Goal: Use online tool/utility: Utilize a website feature to perform a specific function

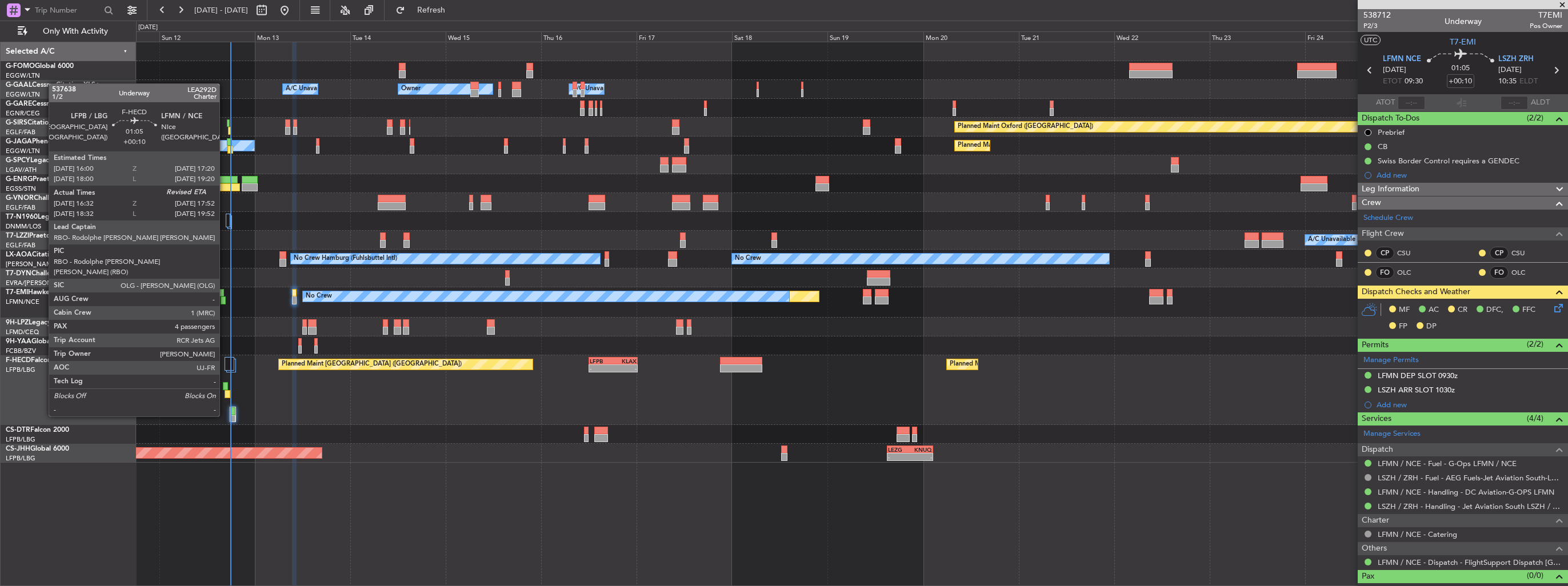
click at [225, 384] on div at bounding box center [226, 386] width 5 height 8
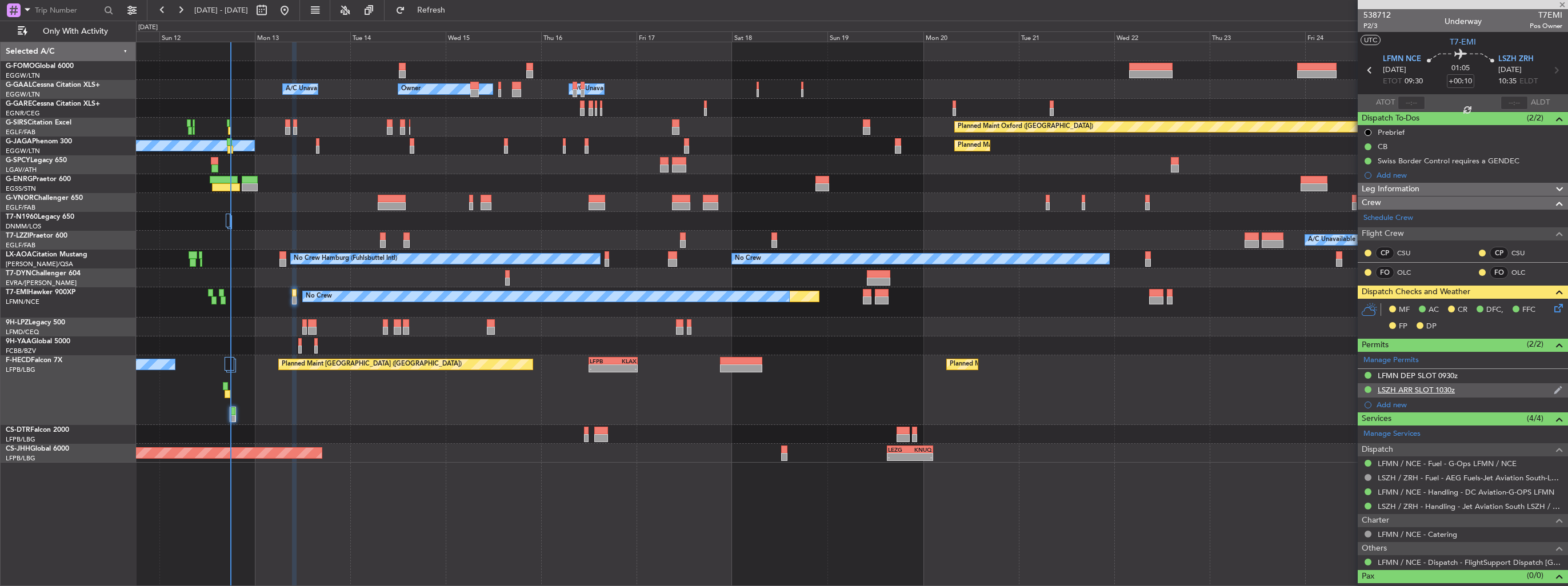
type input "16:42"
type input "4"
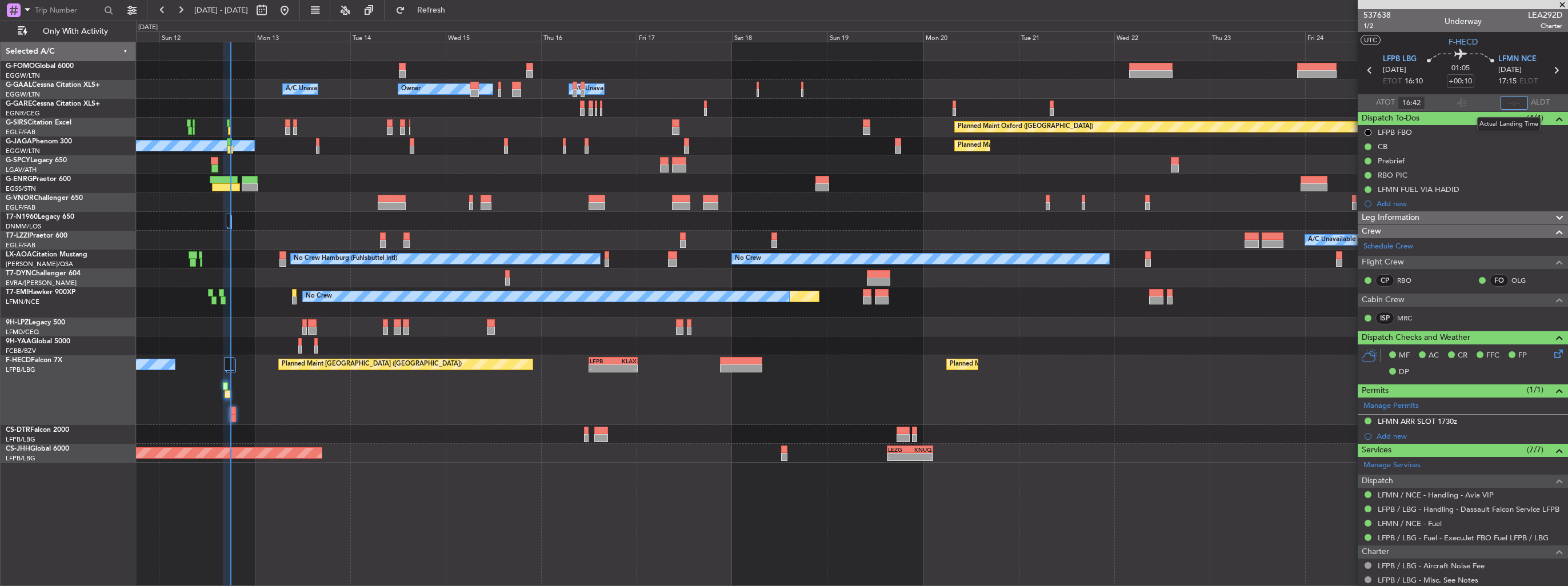
click at [1506, 104] on input "text" at bounding box center [1514, 103] width 27 height 14
click at [1510, 104] on div "174" at bounding box center [1514, 103] width 27 height 14
click at [1515, 104] on div "174" at bounding box center [1514, 103] width 27 height 14
click at [1513, 104] on input "174" at bounding box center [1514, 103] width 27 height 14
type input "17:48"
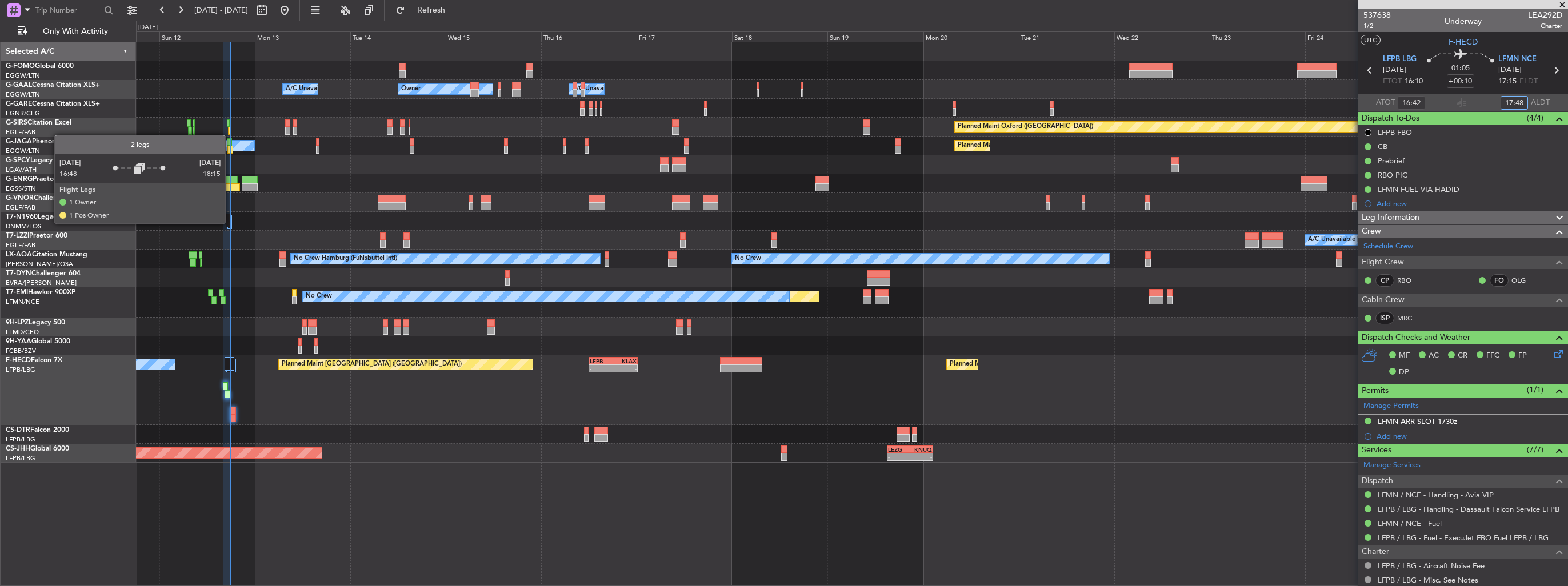
click at [230, 223] on div at bounding box center [230, 221] width 5 height 14
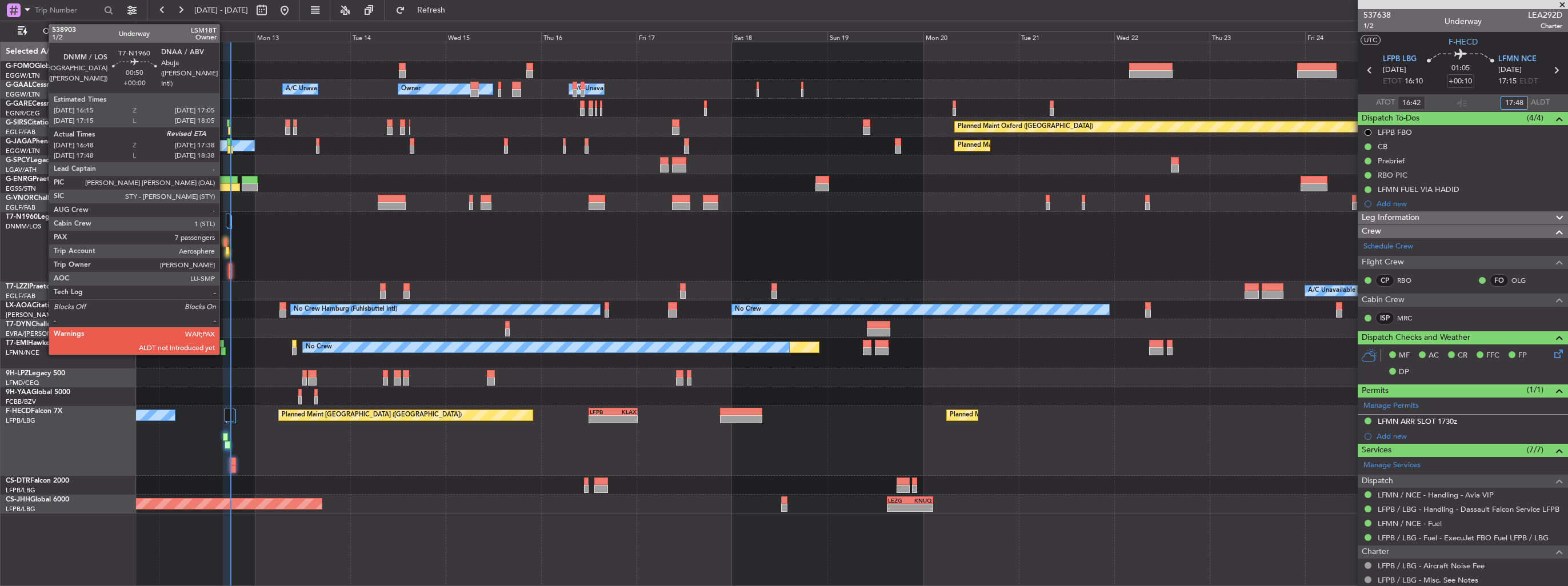
click at [224, 241] on div at bounding box center [225, 242] width 4 height 8
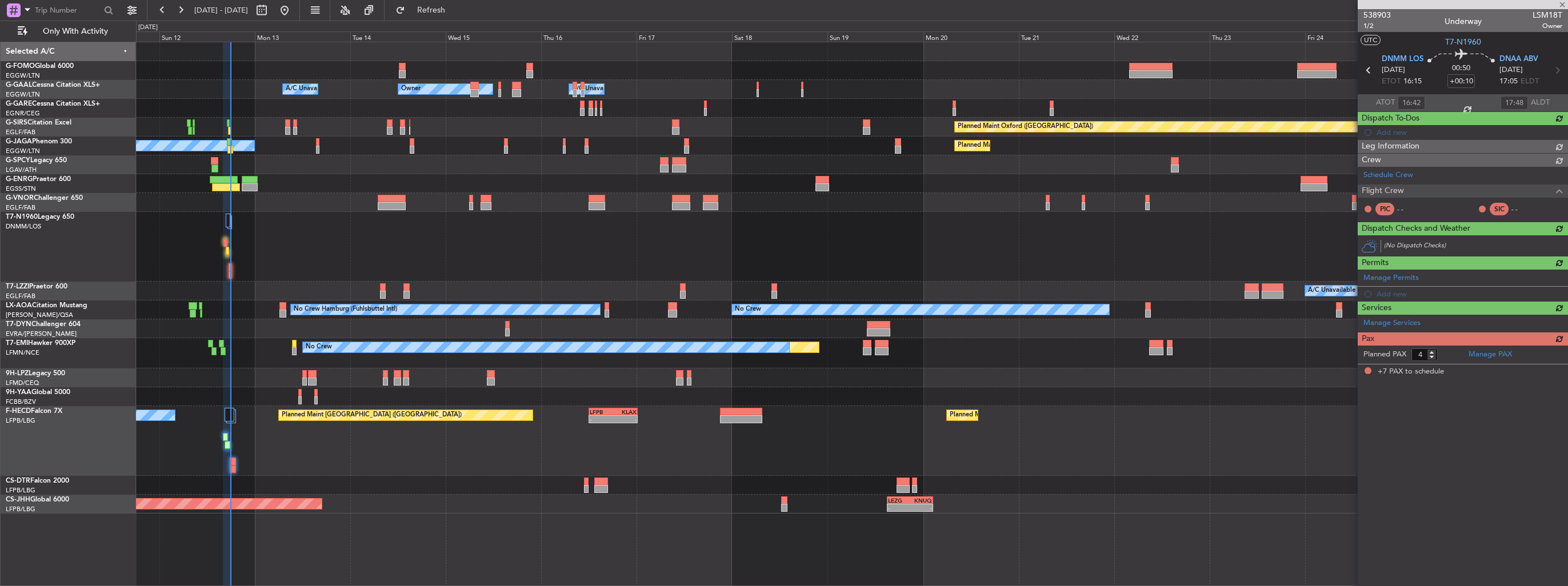
type input "16:48"
type input "7"
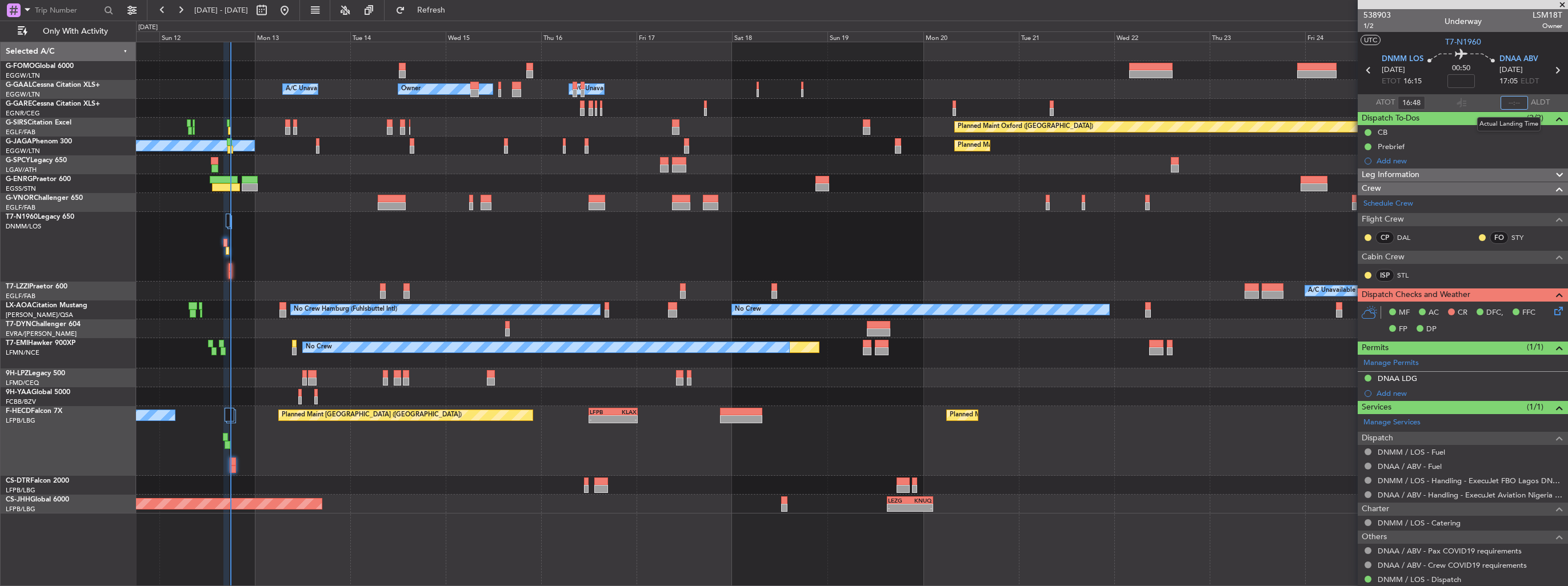
click at [1508, 101] on input "text" at bounding box center [1514, 103] width 27 height 14
type input "17:48"
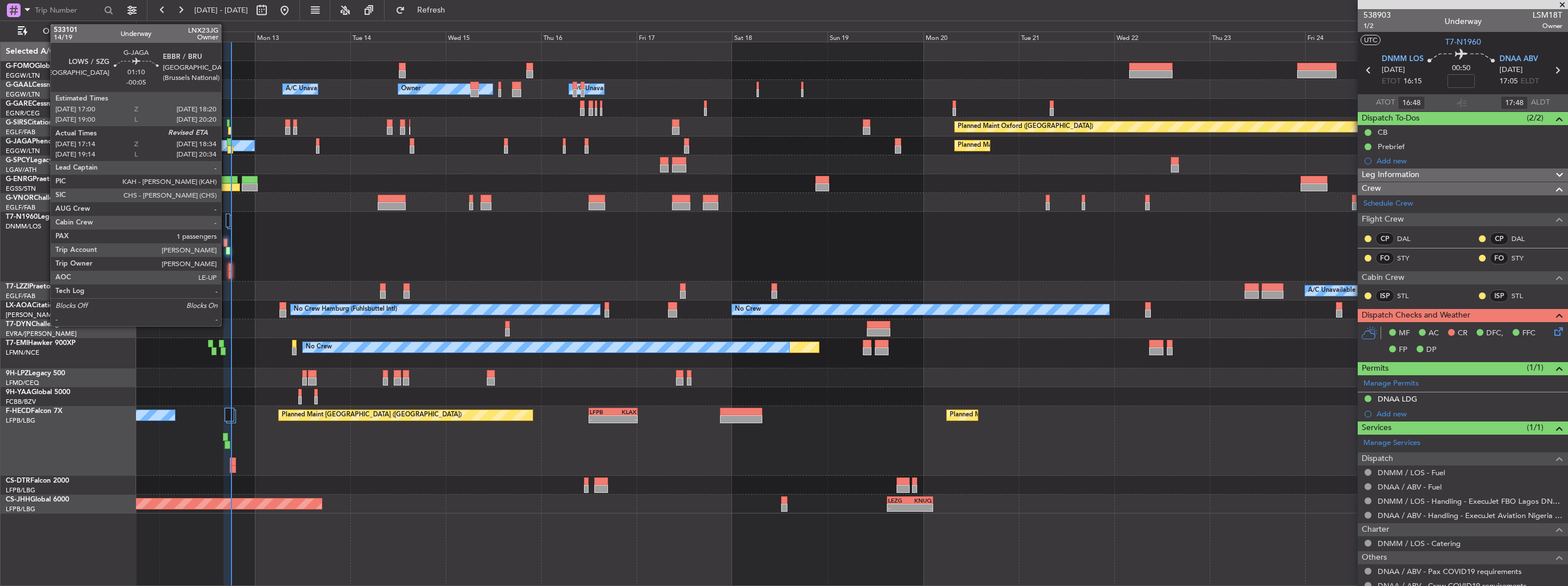
click at [227, 140] on div at bounding box center [230, 142] width 5 height 8
click at [228, 123] on div at bounding box center [229, 123] width 4 height 8
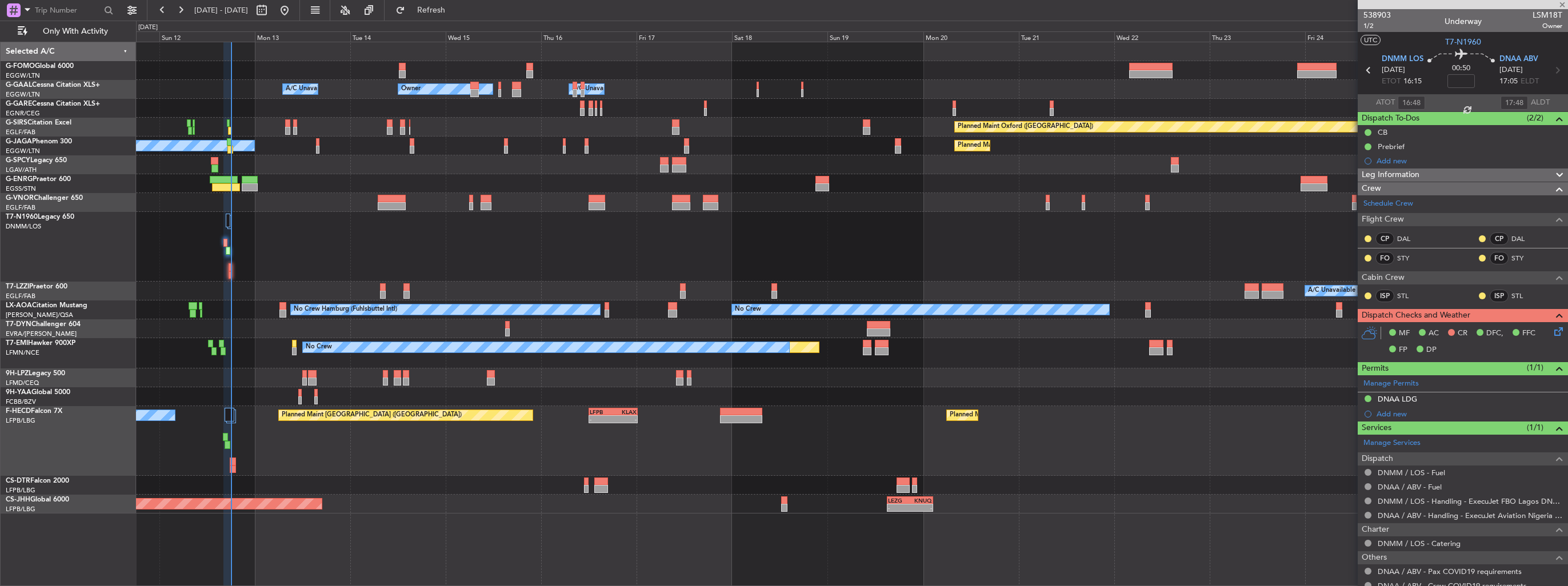
type input "+00:10"
type input "17:24"
type input "3"
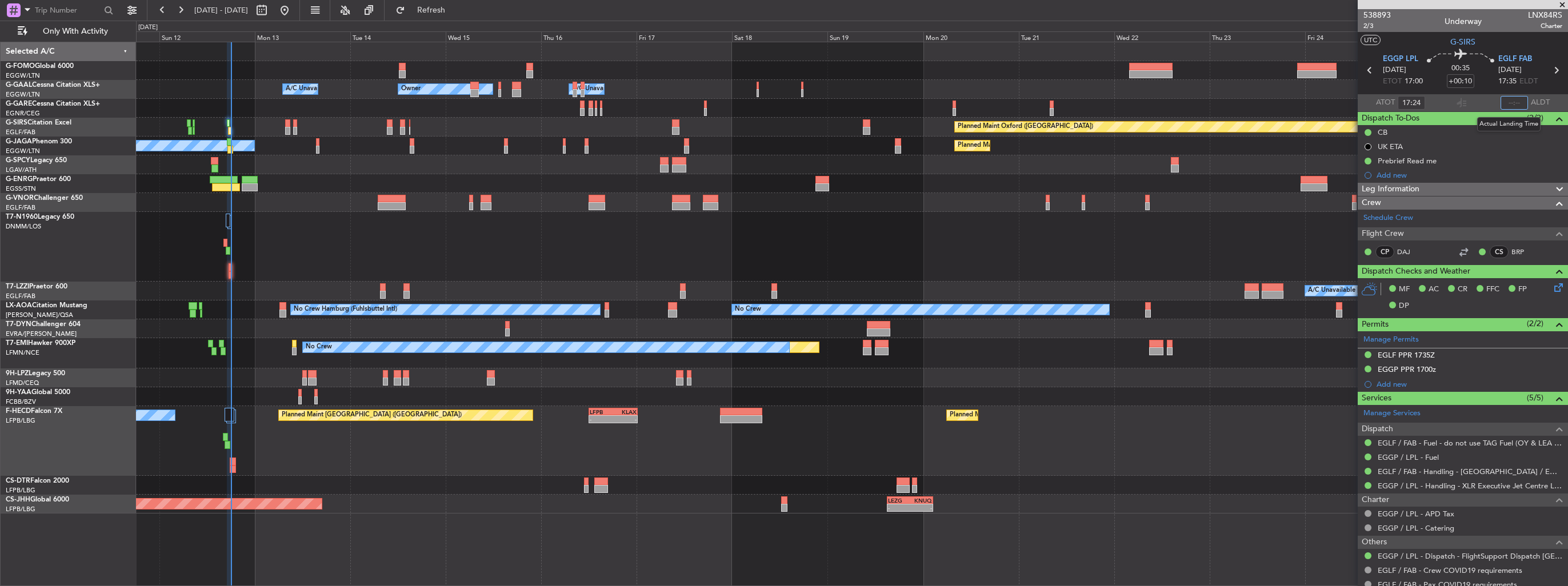
click at [1509, 102] on input "text" at bounding box center [1514, 103] width 27 height 14
type input "17:59"
